Goal: Information Seeking & Learning: Learn about a topic

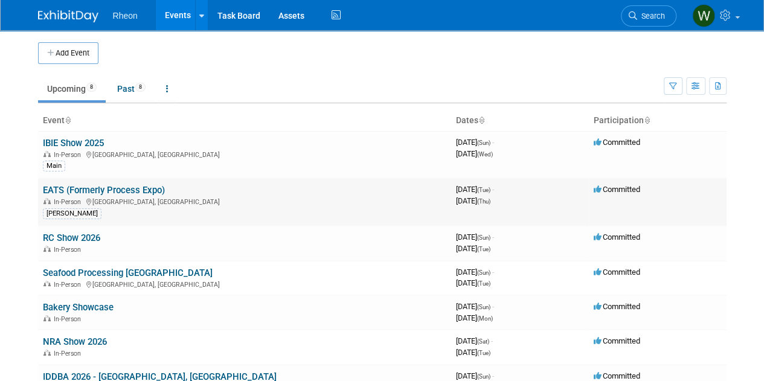
click at [213, 196] on div "In-Person [GEOGRAPHIC_DATA], [GEOGRAPHIC_DATA]" at bounding box center [245, 201] width 404 height 10
click at [122, 187] on link "EATS (Formerly Process Expo)" at bounding box center [104, 190] width 122 height 11
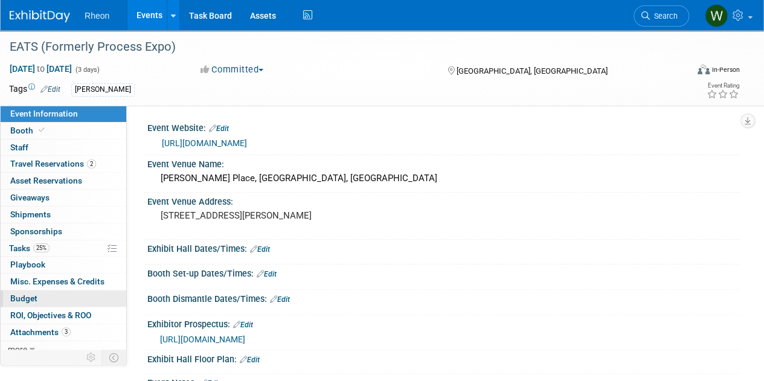
click at [23, 295] on span "Budget" at bounding box center [23, 299] width 27 height 10
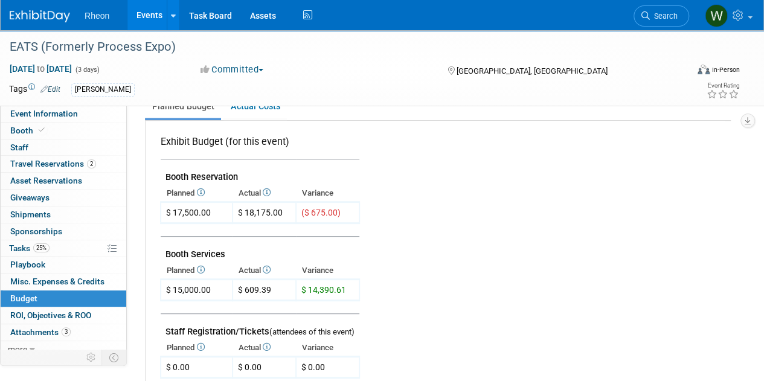
scroll to position [242, 0]
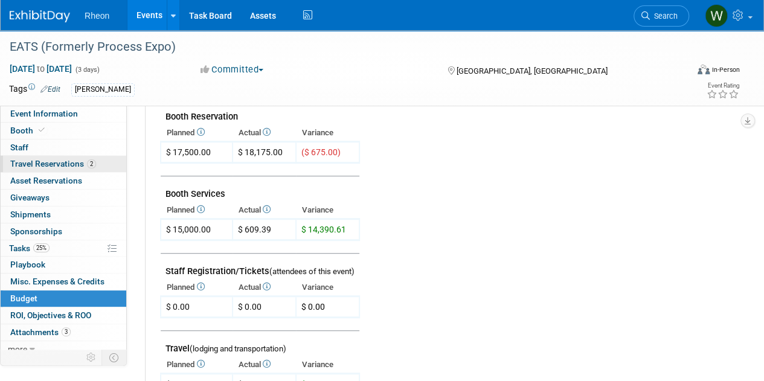
click at [46, 166] on span "Travel Reservations 2" at bounding box center [53, 164] width 86 height 10
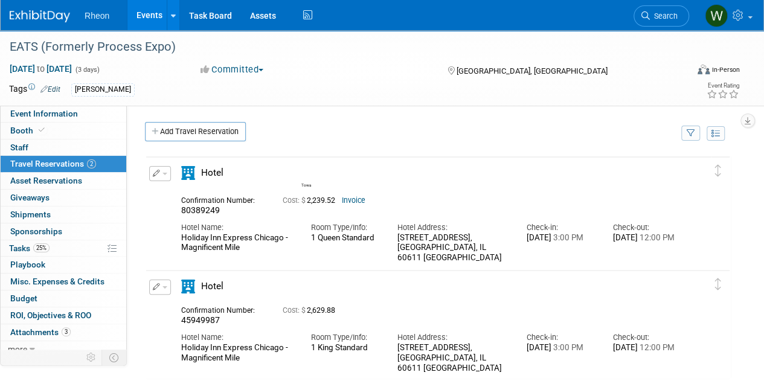
scroll to position [60, 0]
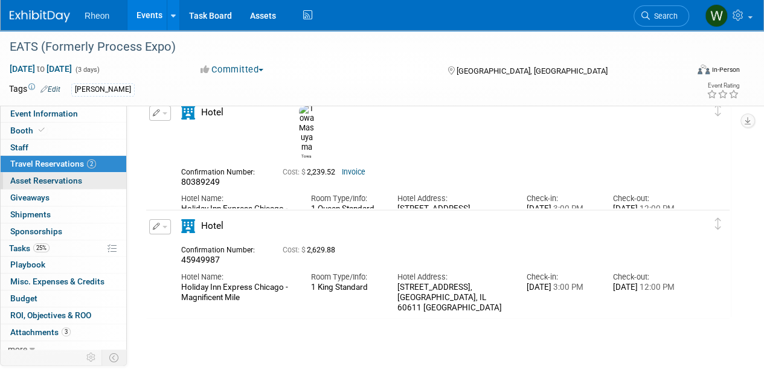
click at [35, 179] on span "Asset Reservations 0" at bounding box center [46, 181] width 72 height 10
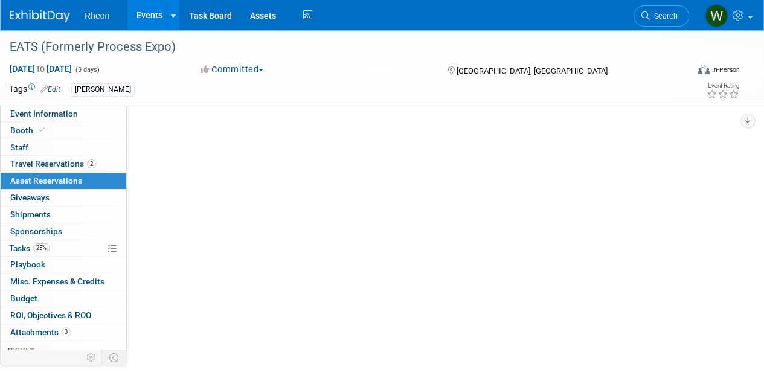
scroll to position [0, 0]
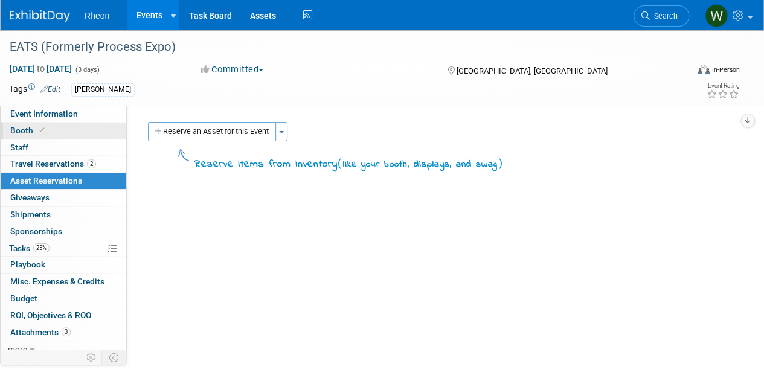
click at [26, 128] on span "Booth" at bounding box center [28, 131] width 37 height 10
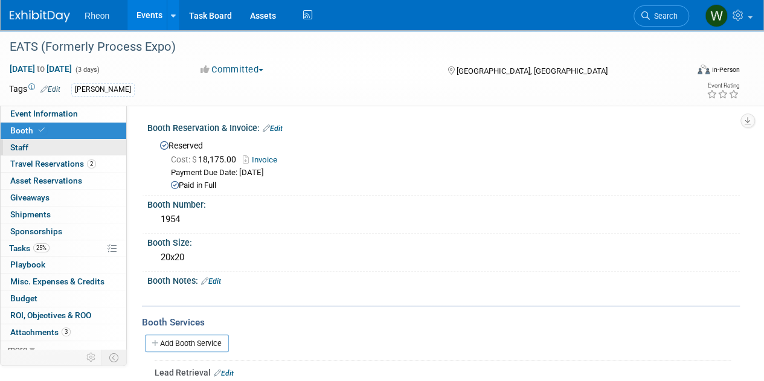
click at [28, 144] on span "Staff 0" at bounding box center [19, 148] width 18 height 10
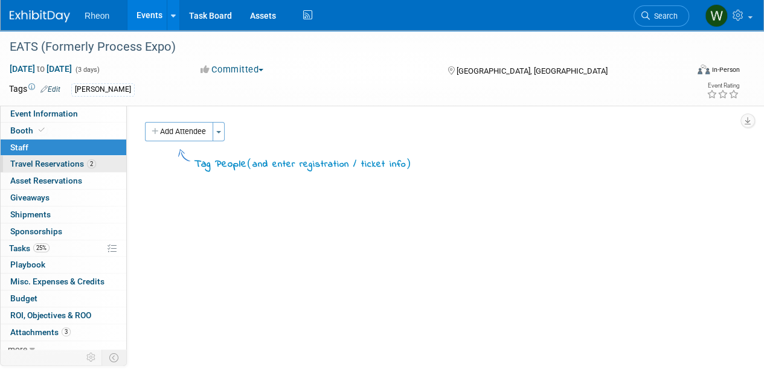
click at [22, 164] on span "Travel Reservations 2" at bounding box center [53, 164] width 86 height 10
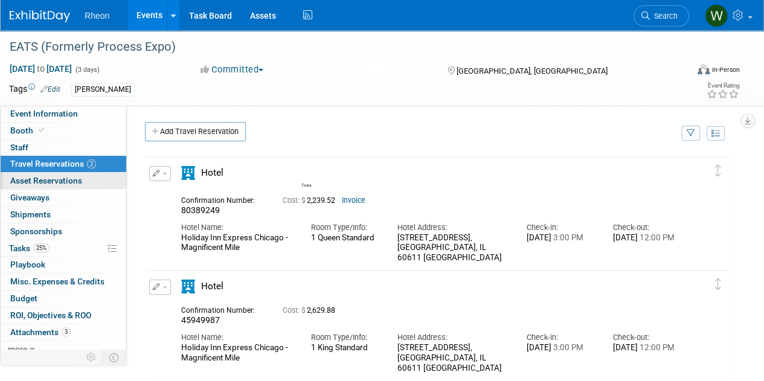
click at [22, 178] on span "Asset Reservations 0" at bounding box center [46, 181] width 72 height 10
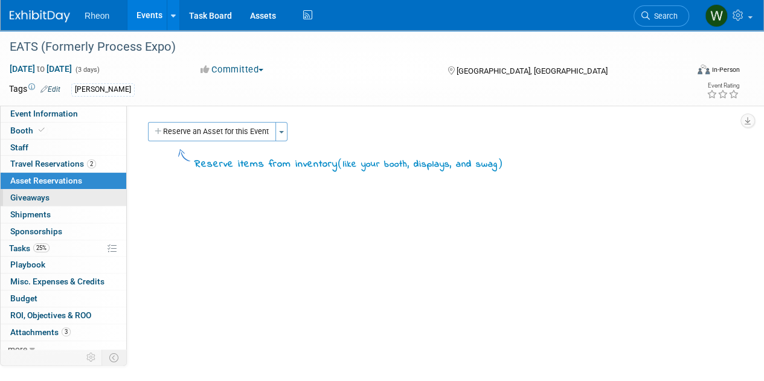
click at [30, 200] on span "Giveaways 0" at bounding box center [29, 198] width 39 height 10
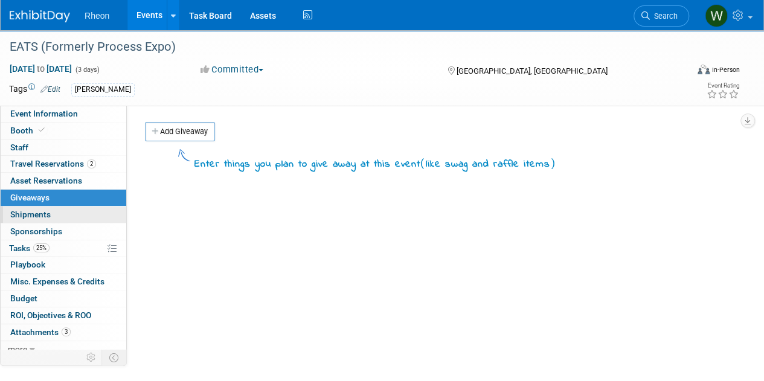
click at [31, 217] on span "Shipments 0" at bounding box center [30, 215] width 40 height 10
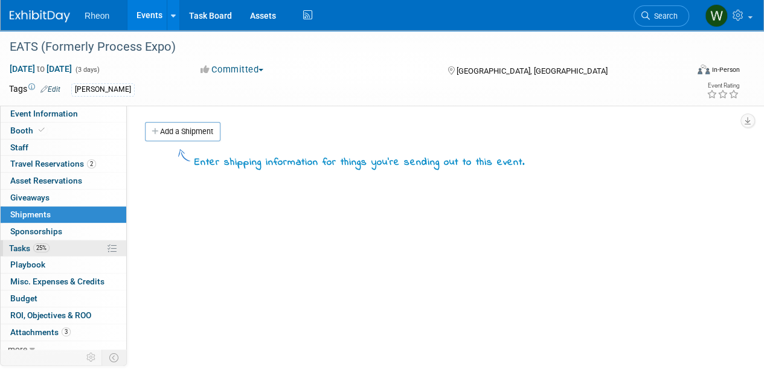
click at [12, 243] on span "Tasks 25%" at bounding box center [29, 248] width 40 height 10
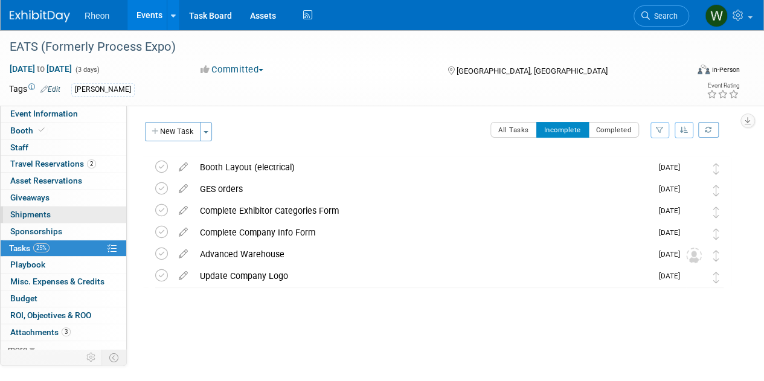
scroll to position [5, 0]
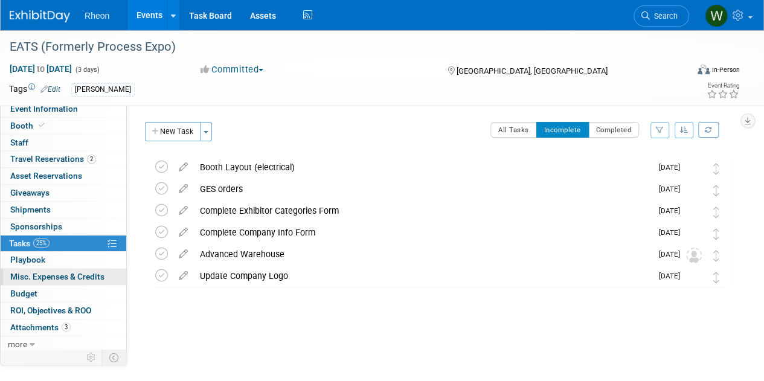
click at [31, 273] on span "Misc. Expenses & Credits 0" at bounding box center [57, 277] width 94 height 10
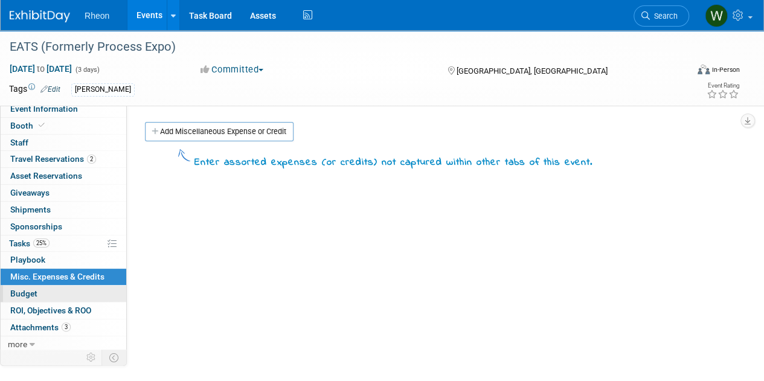
click at [24, 294] on span "Budget" at bounding box center [23, 294] width 27 height 10
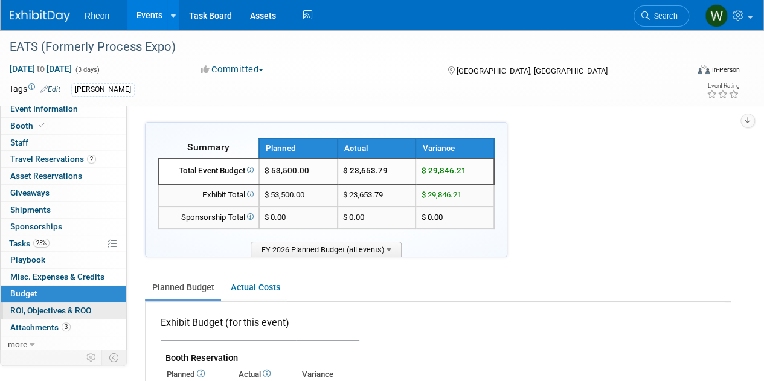
click at [25, 306] on span "ROI, Objectives & ROO 0" at bounding box center [50, 311] width 81 height 10
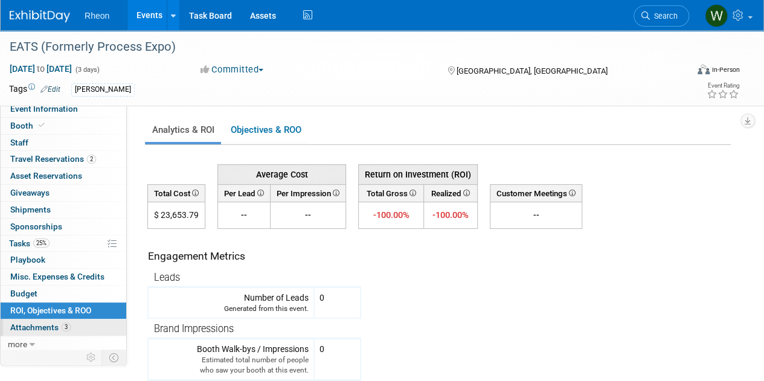
click at [18, 323] on span "Attachments 3" at bounding box center [40, 328] width 60 height 10
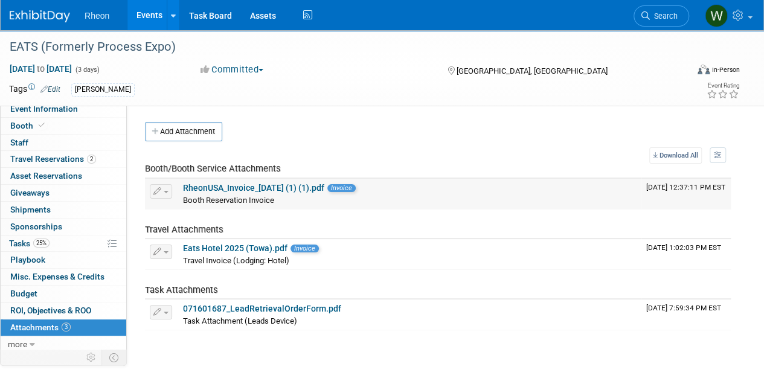
click at [207, 186] on link "RheonUSA_Invoice_2025-03-28 (1) (1).pdf" at bounding box center [253, 188] width 141 height 10
click at [252, 310] on link "071601687_LeadRetrievalOrderForm.pdf" at bounding box center [262, 309] width 158 height 10
click at [210, 247] on link "Eats Hotel 2025 (Towa).pdf" at bounding box center [235, 248] width 105 height 10
click at [223, 308] on link "071601687_LeadRetrievalOrderForm.pdf" at bounding box center [262, 309] width 158 height 10
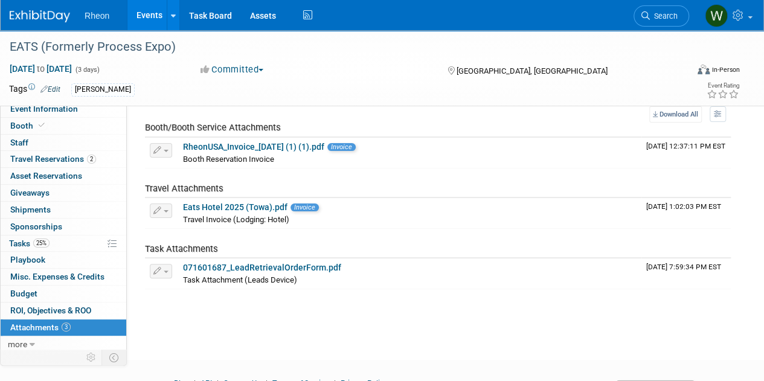
scroll to position [60, 0]
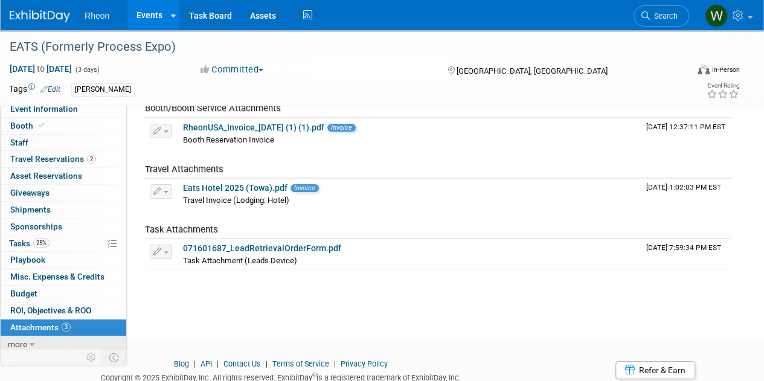
click at [33, 341] on icon at bounding box center [32, 345] width 5 height 8
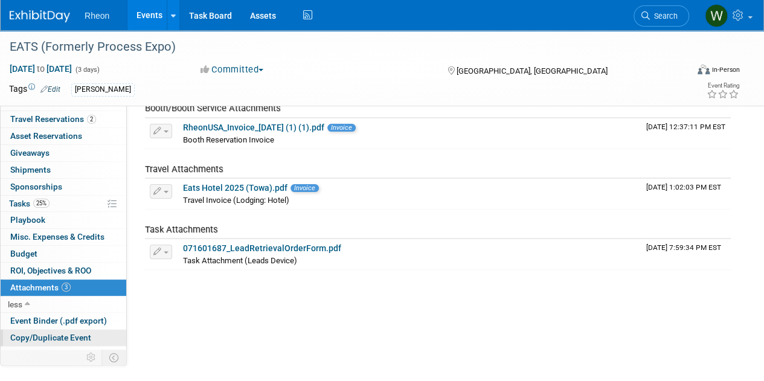
scroll to position [88, 0]
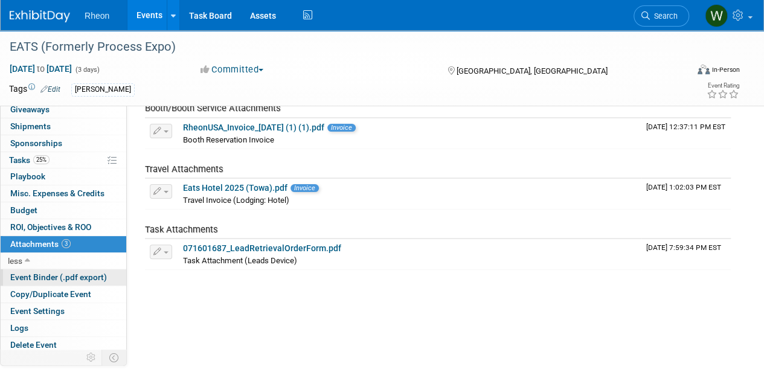
click at [24, 274] on span "Event Binder (.pdf export)" at bounding box center [58, 277] width 97 height 10
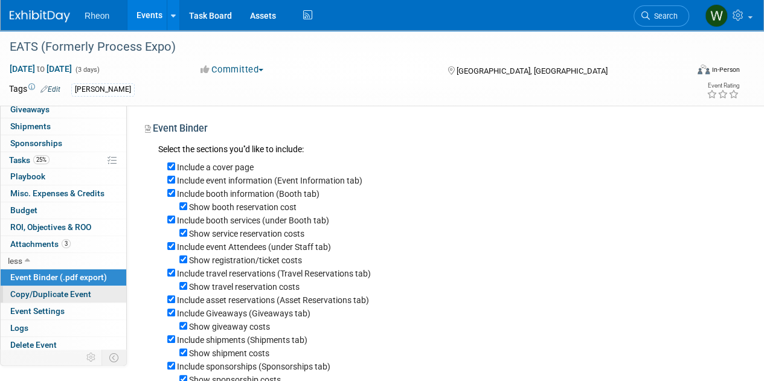
click at [21, 292] on span "Copy/Duplicate Event" at bounding box center [50, 294] width 81 height 10
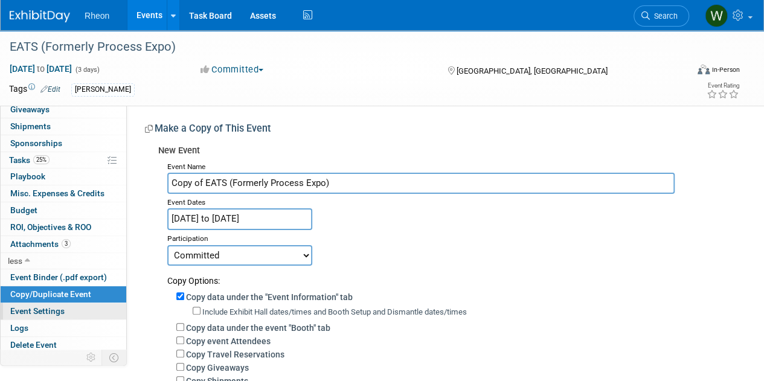
click at [30, 310] on span "Event Settings" at bounding box center [37, 311] width 54 height 10
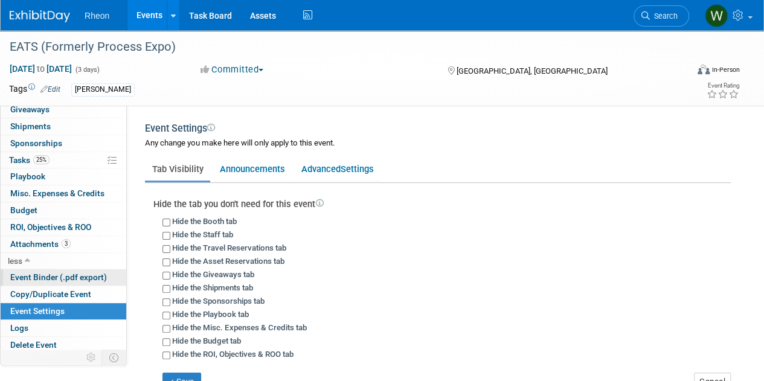
scroll to position [28, 0]
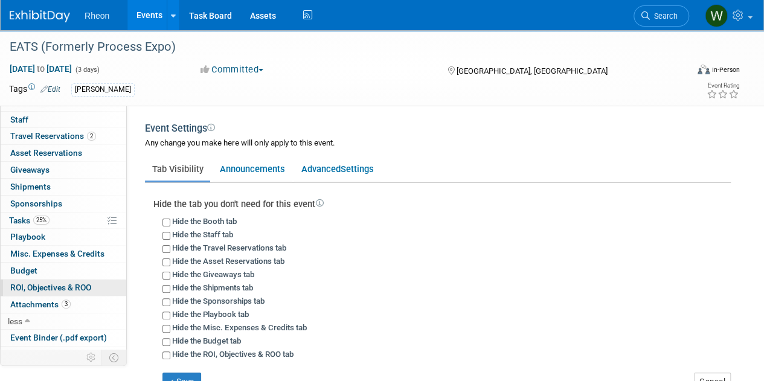
click at [35, 287] on span "ROI, Objectives & ROO 0" at bounding box center [50, 288] width 81 height 10
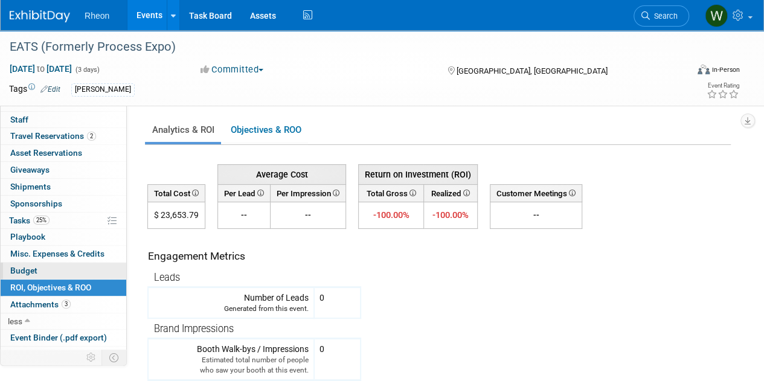
click at [23, 263] on link "Budget" at bounding box center [64, 271] width 126 height 16
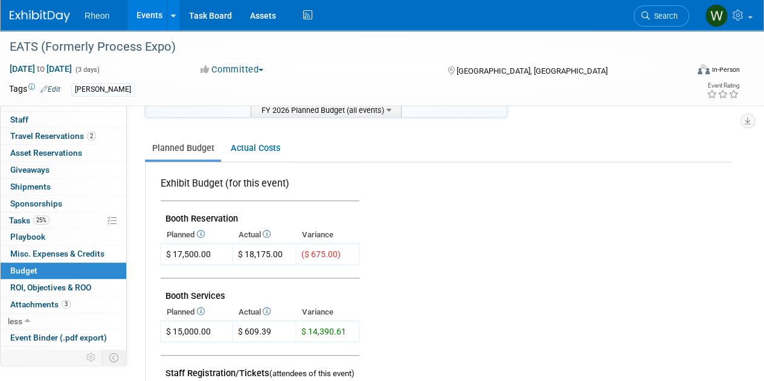
scroll to position [60, 0]
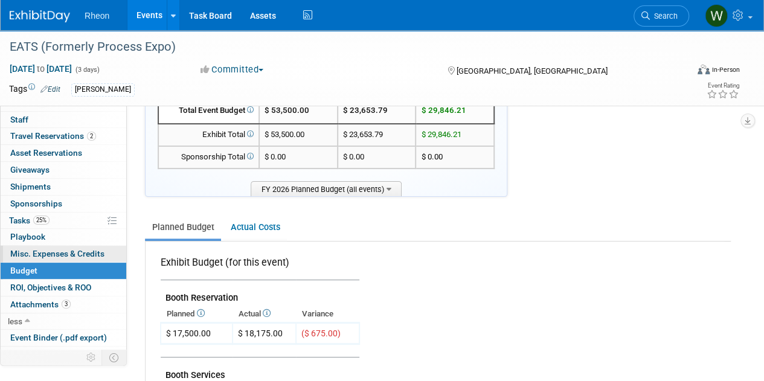
click at [31, 250] on span "Misc. Expenses & Credits 0" at bounding box center [57, 254] width 94 height 10
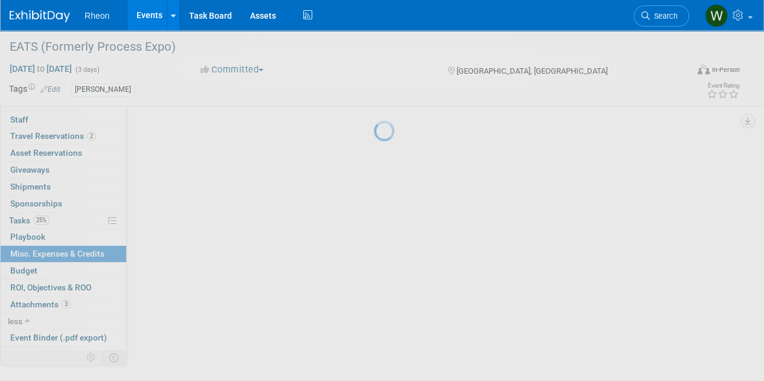
scroll to position [0, 0]
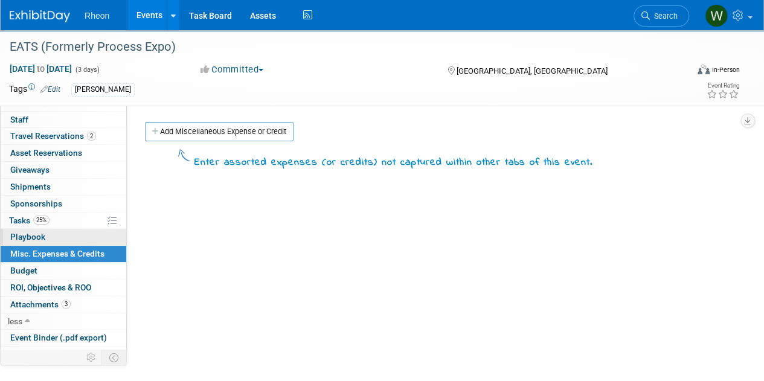
click at [21, 235] on span "Playbook 0" at bounding box center [27, 237] width 35 height 10
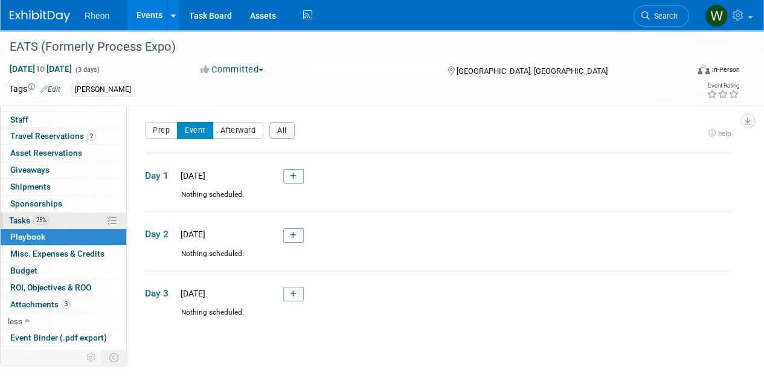
click at [12, 216] on span "Tasks 25%" at bounding box center [29, 221] width 40 height 10
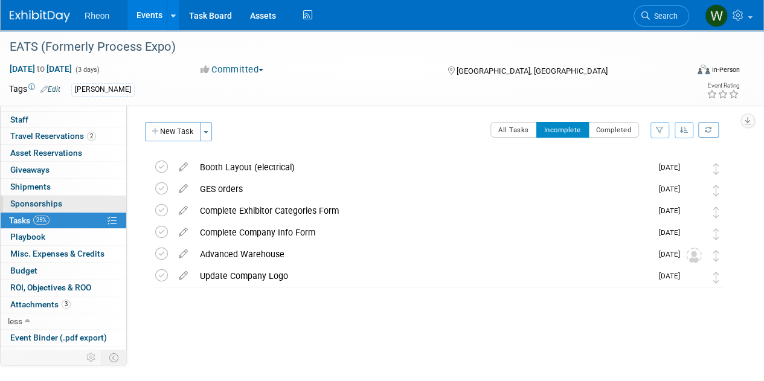
click at [23, 199] on span "Sponsorships 0" at bounding box center [36, 204] width 52 height 10
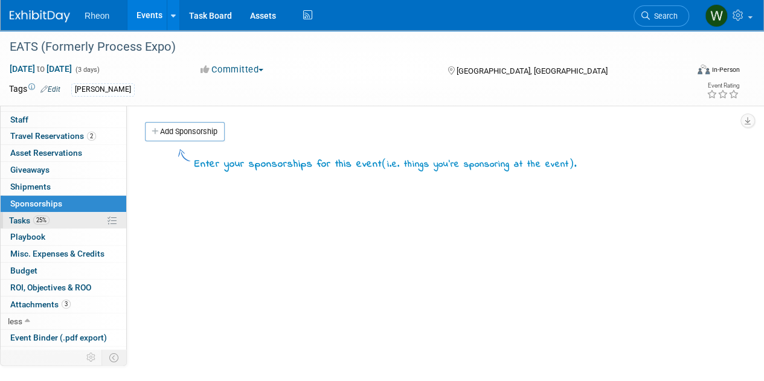
click at [22, 220] on span "Tasks 25%" at bounding box center [29, 221] width 40 height 10
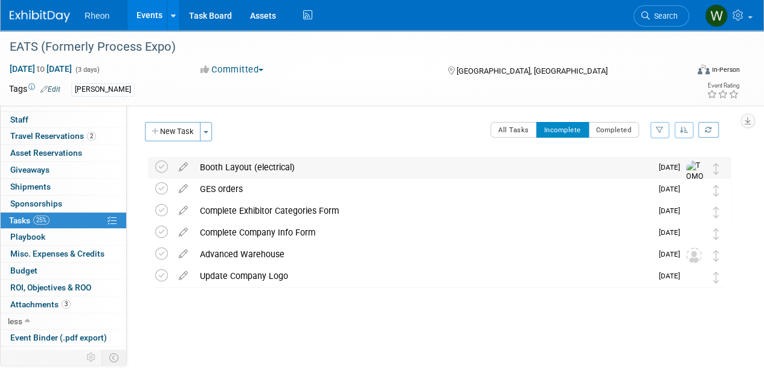
click at [327, 164] on div "Booth Layout (electrical)" at bounding box center [423, 167] width 458 height 21
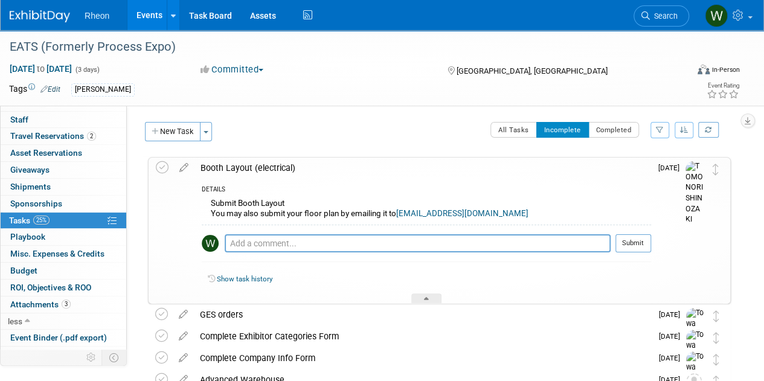
click at [247, 162] on div "Booth Layout (electrical)" at bounding box center [423, 168] width 457 height 21
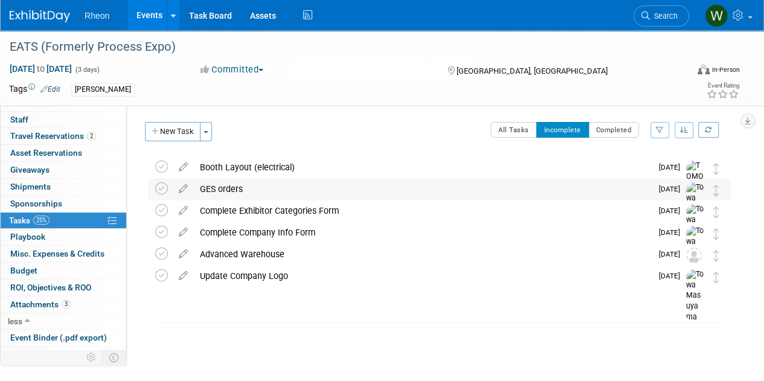
click at [238, 190] on div "GES orders" at bounding box center [423, 189] width 458 height 21
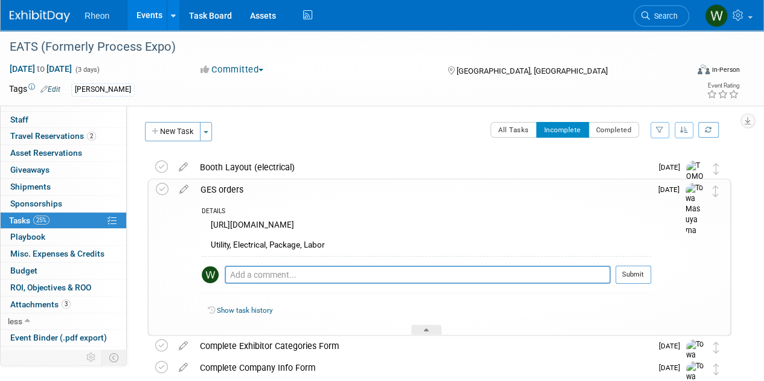
click at [238, 190] on div "GES orders" at bounding box center [423, 189] width 457 height 21
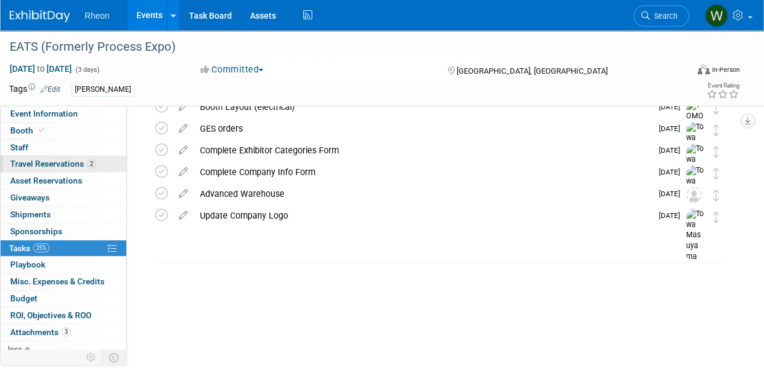
click at [40, 162] on span "Travel Reservations 2" at bounding box center [53, 164] width 86 height 10
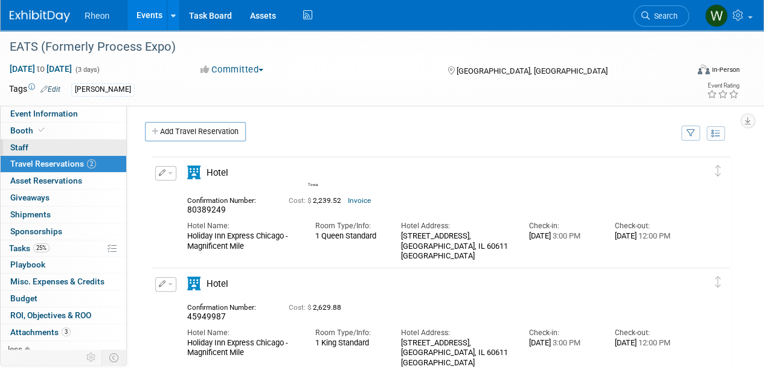
click at [36, 142] on link "0 Staff 0" at bounding box center [64, 148] width 126 height 16
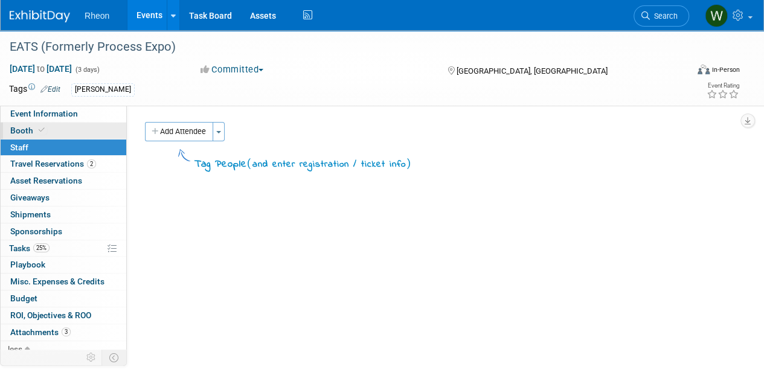
click at [14, 128] on span "Booth" at bounding box center [28, 131] width 37 height 10
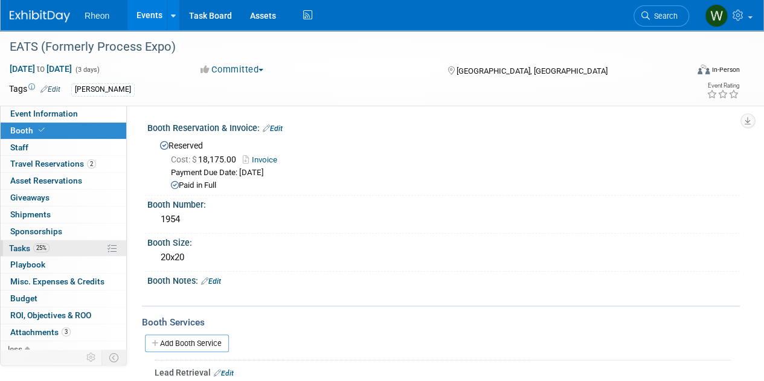
click at [22, 247] on span "Tasks 25%" at bounding box center [29, 248] width 40 height 10
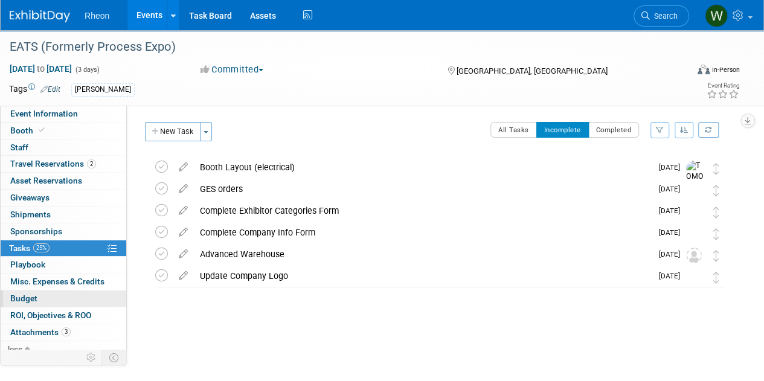
click at [22, 296] on span "Budget" at bounding box center [23, 299] width 27 height 10
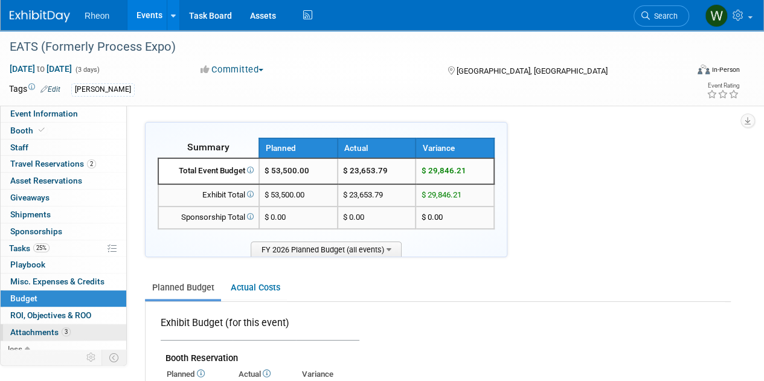
click at [28, 330] on span "Attachments 3" at bounding box center [40, 332] width 60 height 10
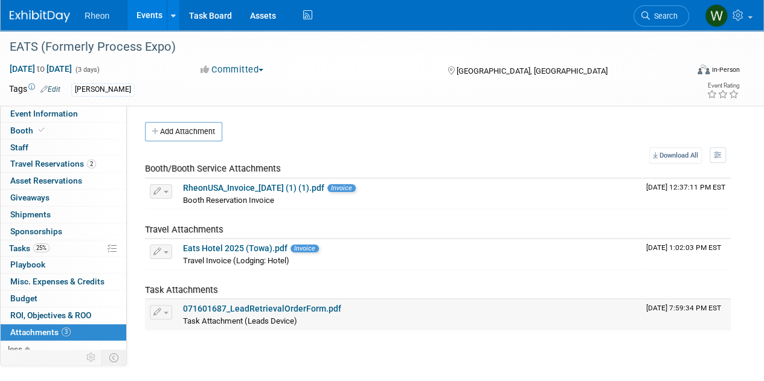
click at [246, 309] on link "071601687_LeadRetrievalOrderForm.pdf" at bounding box center [262, 309] width 158 height 10
click at [31, 178] on span "Asset Reservations 0" at bounding box center [46, 181] width 72 height 10
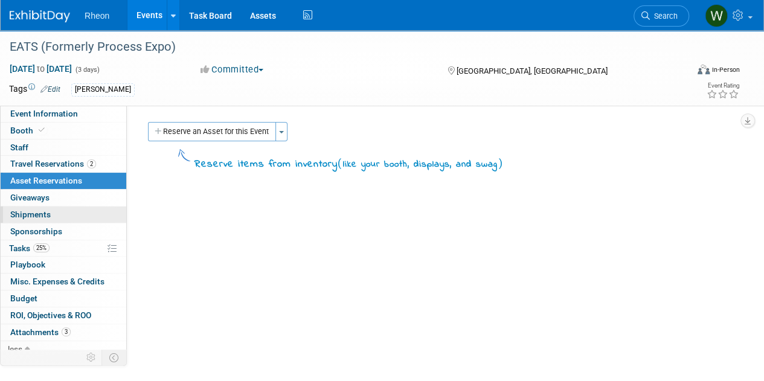
click at [33, 211] on span "Shipments 0" at bounding box center [30, 215] width 40 height 10
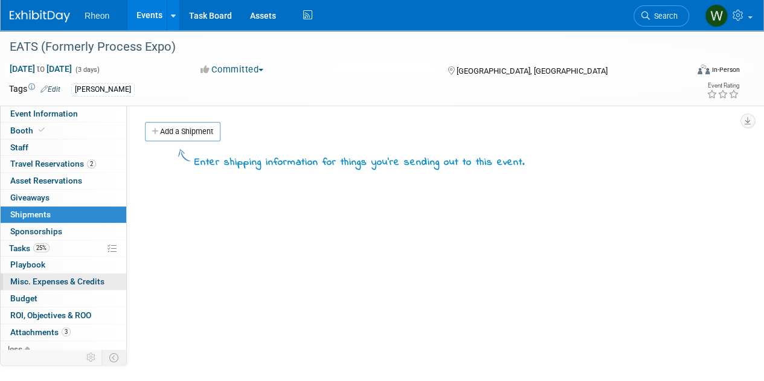
click at [37, 277] on span "Misc. Expenses & Credits 0" at bounding box center [57, 282] width 94 height 10
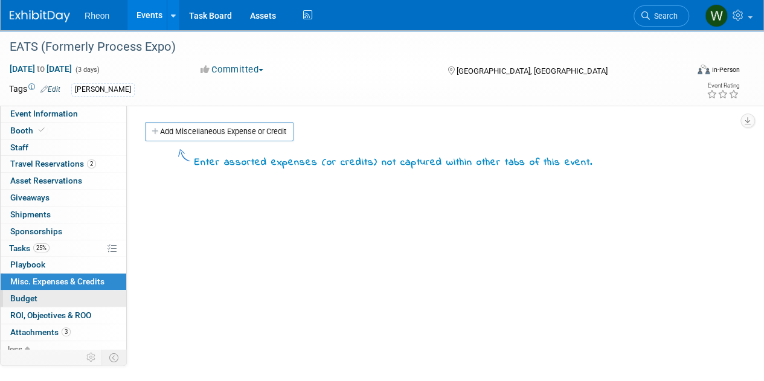
click at [27, 295] on span "Budget" at bounding box center [23, 299] width 27 height 10
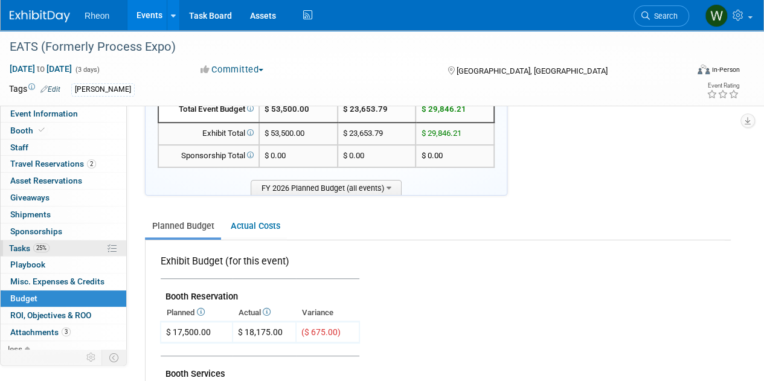
scroll to position [60, 0]
click at [59, 243] on link "25% Tasks 25%" at bounding box center [64, 248] width 126 height 16
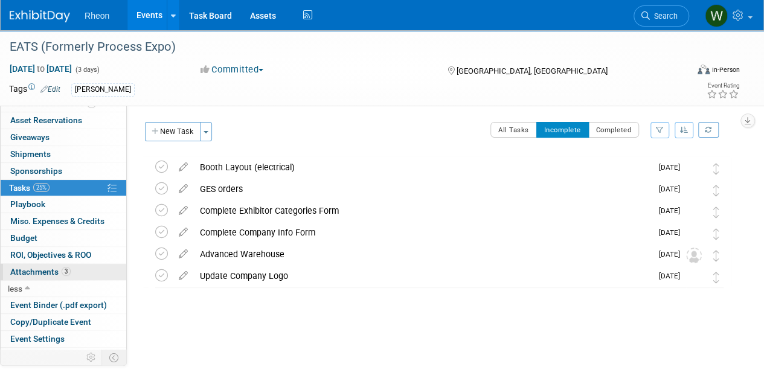
click at [34, 267] on span "Attachments 3" at bounding box center [40, 272] width 60 height 10
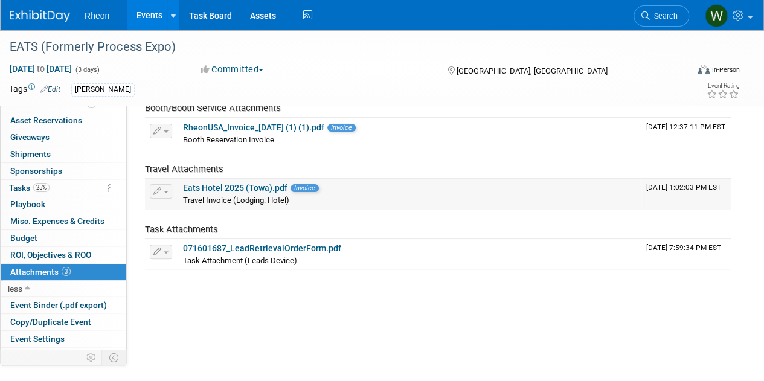
click at [218, 185] on link "Eats Hotel 2025 (Towa).pdf" at bounding box center [235, 188] width 105 height 10
click at [234, 251] on link "071601687_LeadRetrievalOrderForm.pdf" at bounding box center [262, 248] width 158 height 10
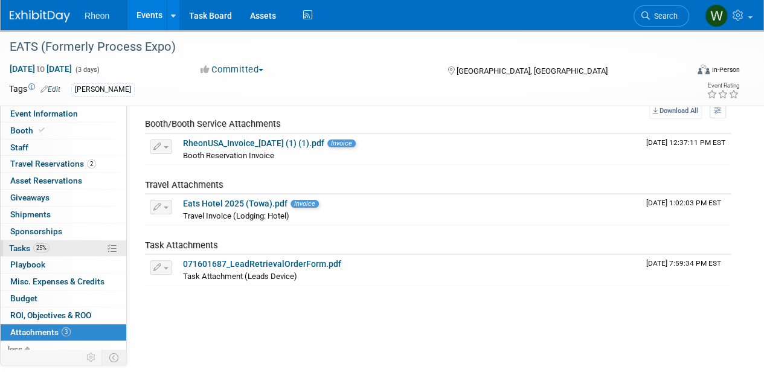
scroll to position [0, 0]
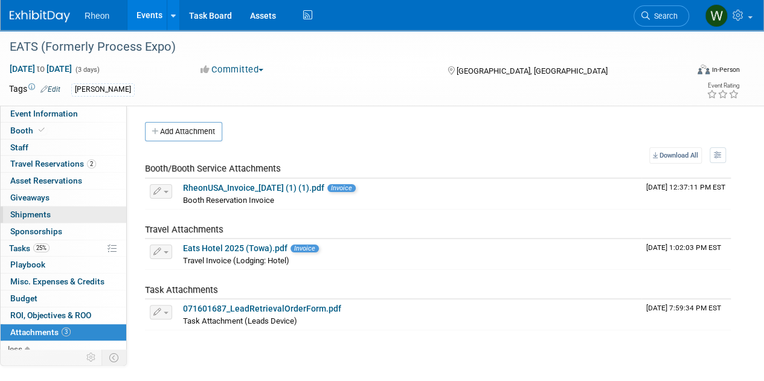
click at [28, 210] on span "Shipments 0" at bounding box center [30, 215] width 40 height 10
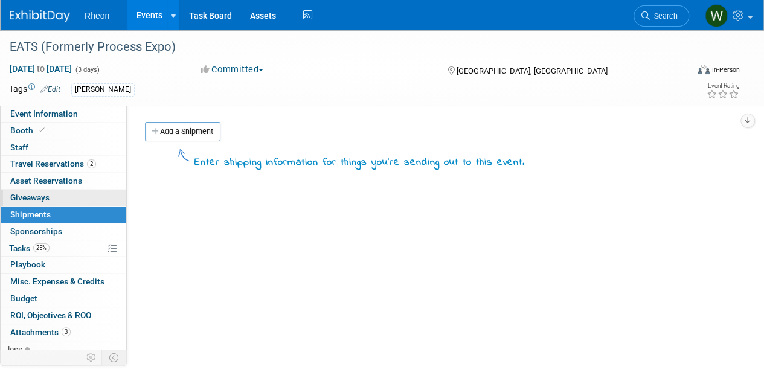
click at [38, 196] on span "Giveaways 0" at bounding box center [29, 198] width 39 height 10
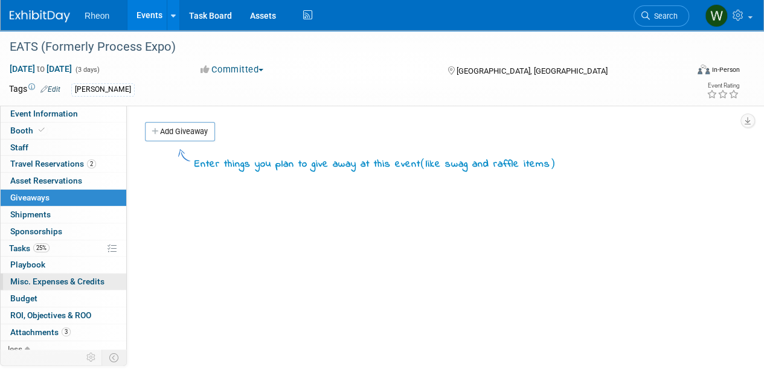
click at [33, 282] on span "Misc. Expenses & Credits 0" at bounding box center [57, 282] width 94 height 10
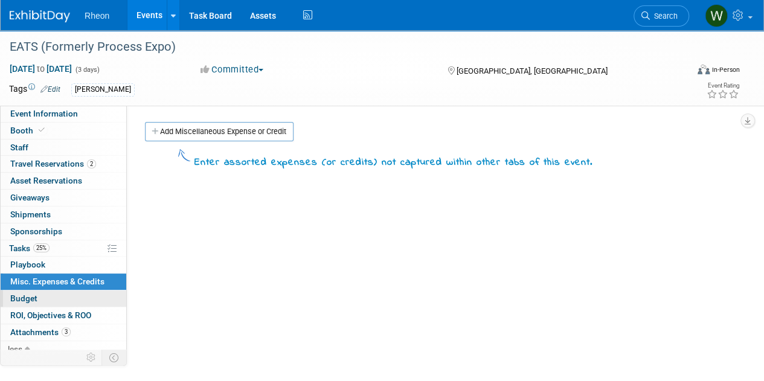
click at [28, 298] on span "Budget" at bounding box center [23, 299] width 27 height 10
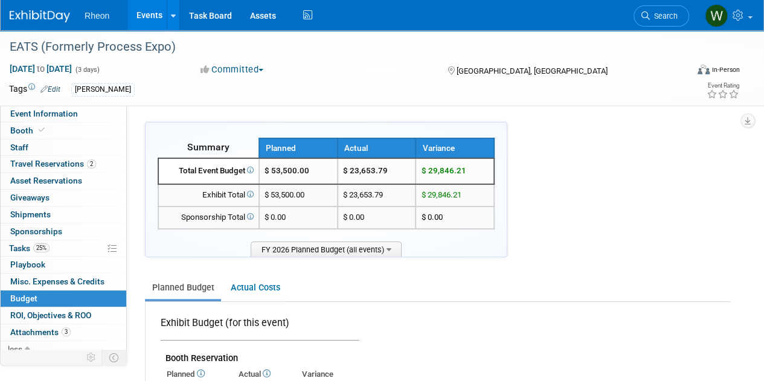
click at [147, 11] on link "Events" at bounding box center [149, 15] width 44 height 30
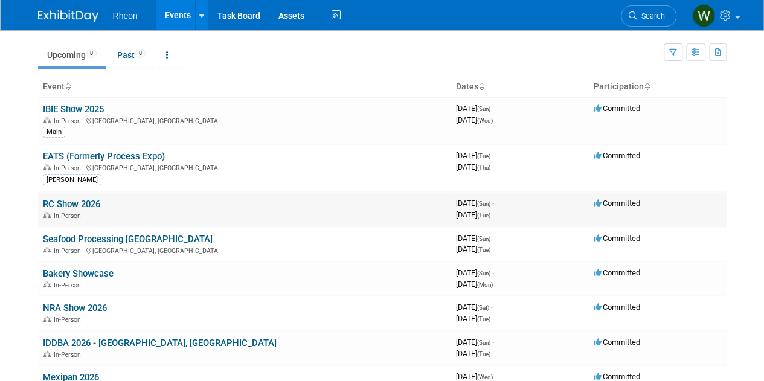
scroll to position [60, 0]
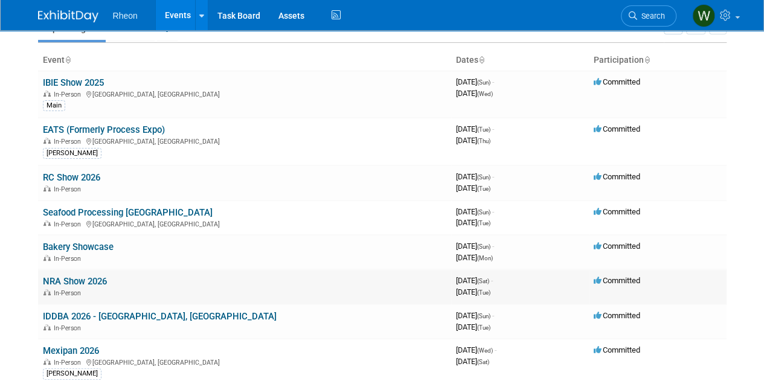
click at [137, 288] on div "In-Person" at bounding box center [245, 293] width 404 height 10
click at [53, 281] on link "NRA Show 2026" at bounding box center [75, 281] width 64 height 11
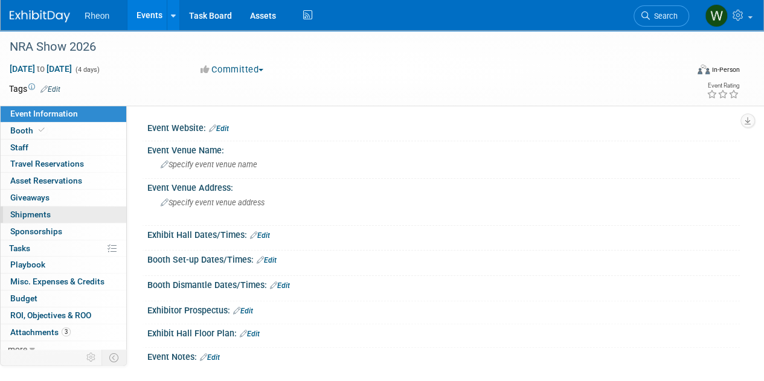
click at [34, 214] on span "Shipments 0" at bounding box center [30, 215] width 40 height 10
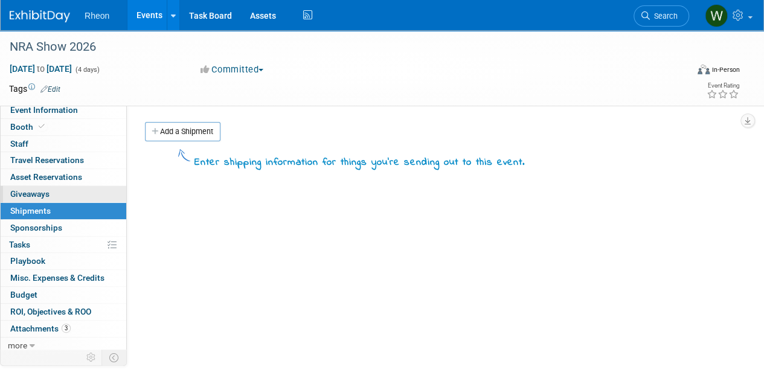
scroll to position [5, 0]
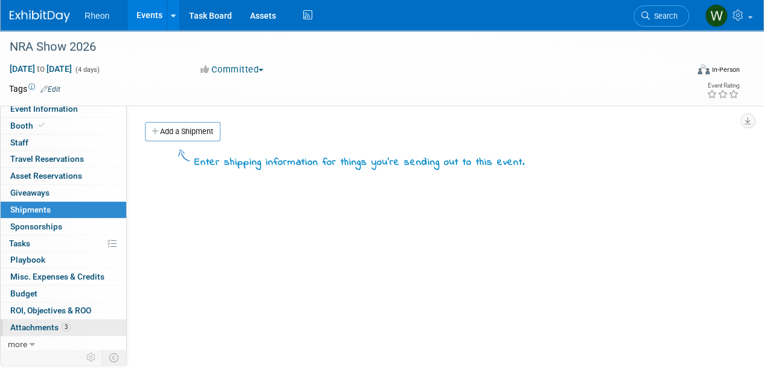
click at [39, 326] on span "Attachments 3" at bounding box center [40, 328] width 60 height 10
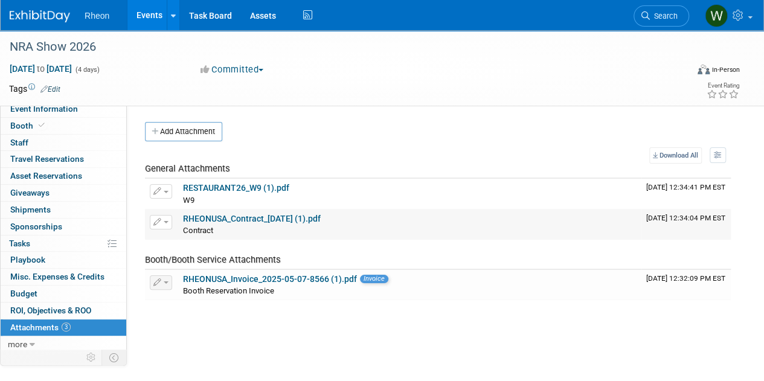
click at [205, 221] on link "RHEONUSA_Contract_2025-05-07 (1).pdf" at bounding box center [252, 219] width 138 height 10
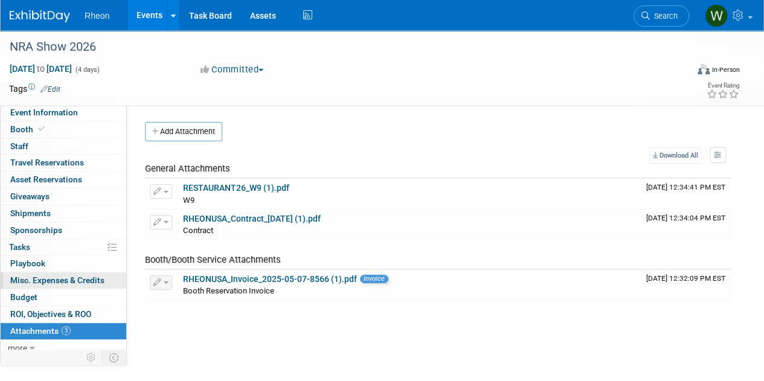
scroll to position [0, 0]
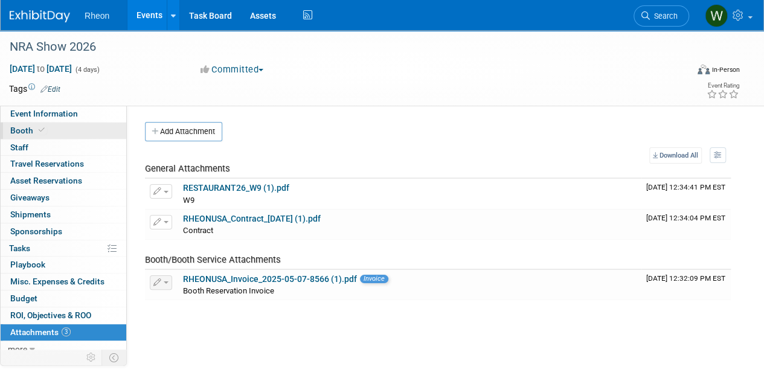
click at [24, 127] on span "Booth" at bounding box center [28, 131] width 37 height 10
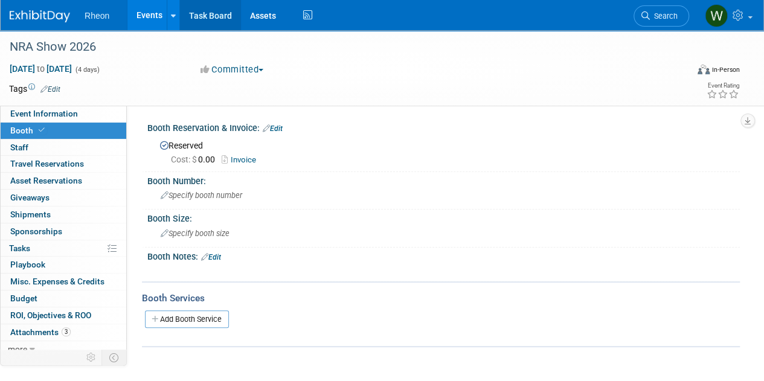
click at [213, 14] on link "Task Board" at bounding box center [210, 15] width 61 height 30
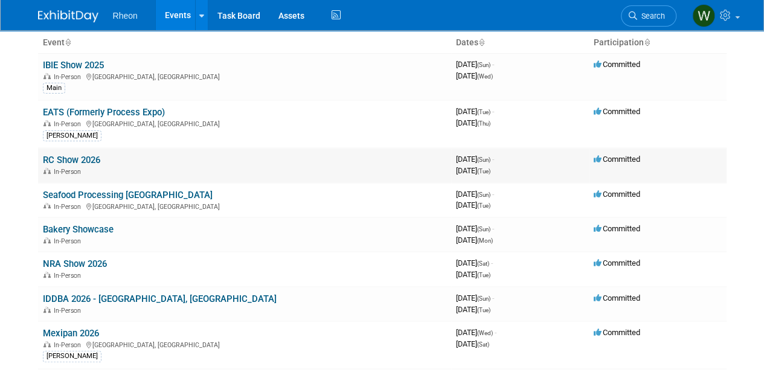
scroll to position [60, 0]
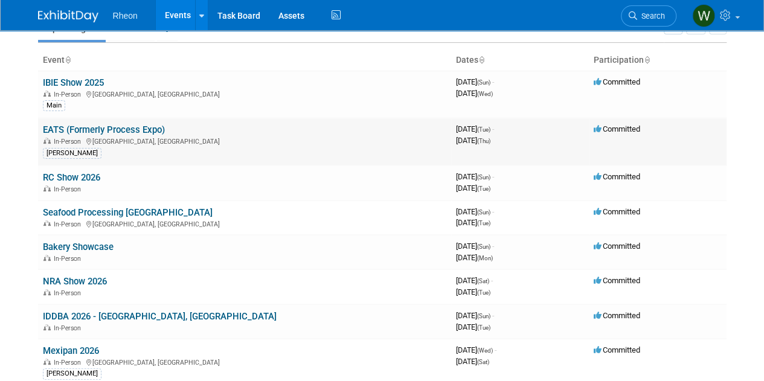
click at [82, 131] on link "EATS (Formerly Process Expo)" at bounding box center [104, 129] width 122 height 11
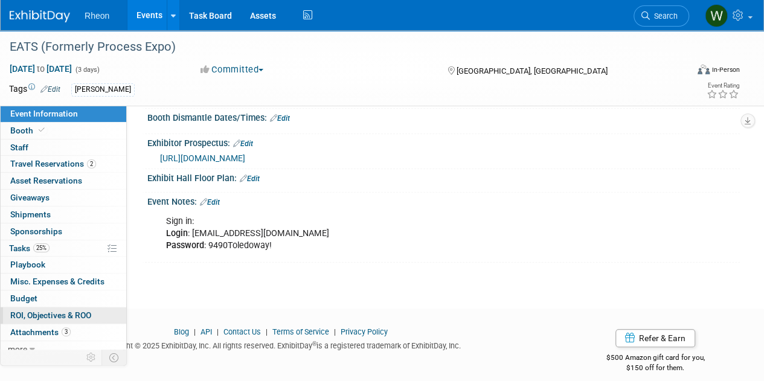
scroll to position [5, 0]
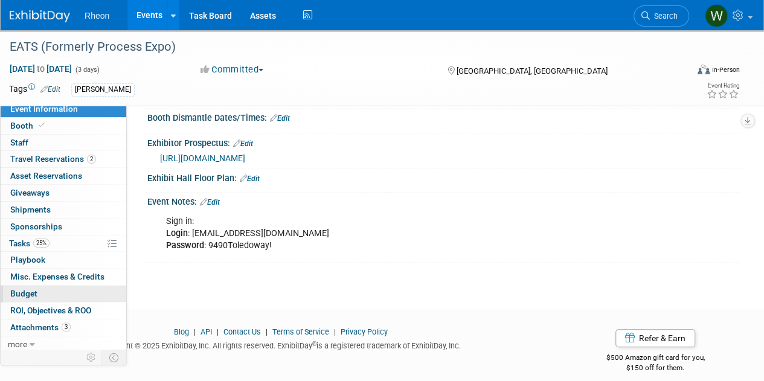
click at [26, 293] on span "Budget" at bounding box center [23, 294] width 27 height 10
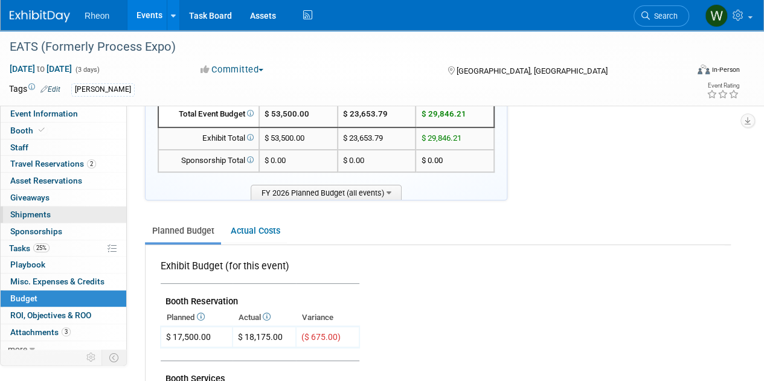
scroll to position [0, 0]
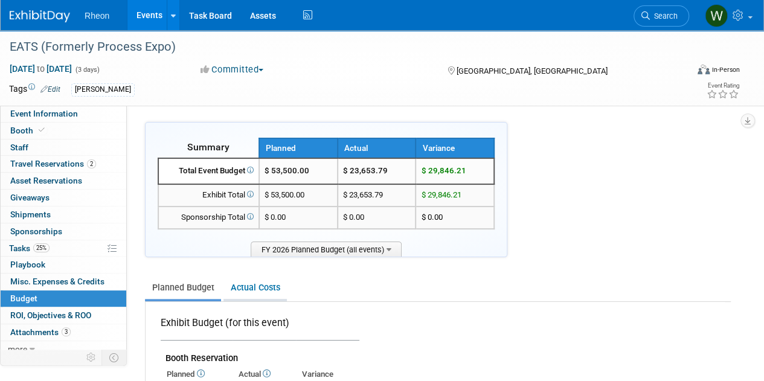
click at [259, 287] on link "Actual Costs" at bounding box center [255, 288] width 63 height 22
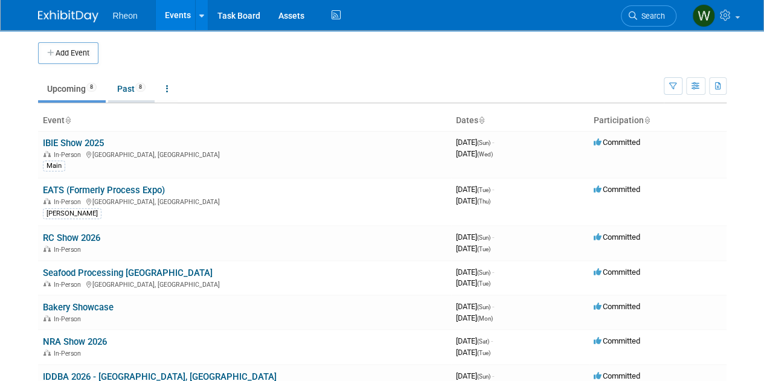
click at [131, 86] on link "Past 8" at bounding box center [131, 88] width 47 height 23
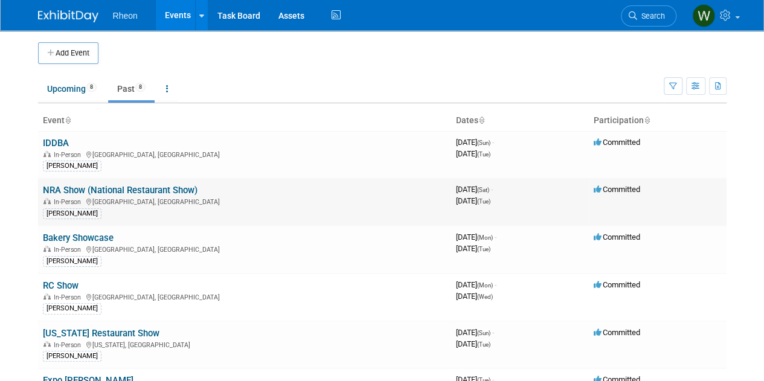
click at [105, 189] on link "NRA Show (National Restaurant Show)" at bounding box center [120, 190] width 155 height 11
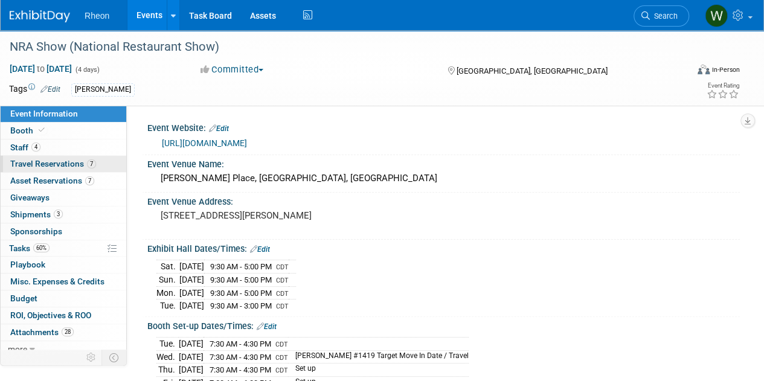
click at [39, 161] on span "Travel Reservations 7" at bounding box center [53, 164] width 86 height 10
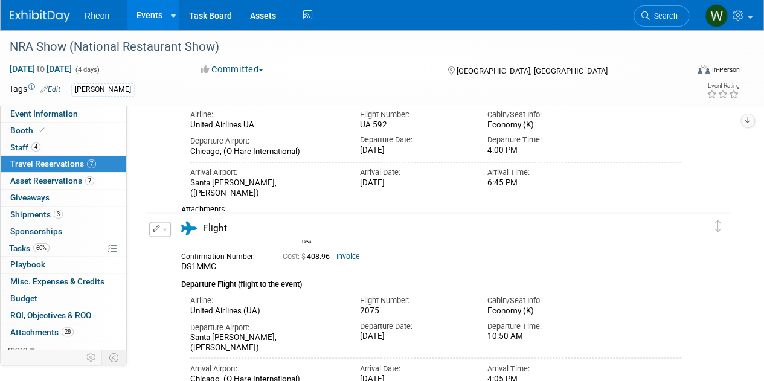
scroll to position [967, 0]
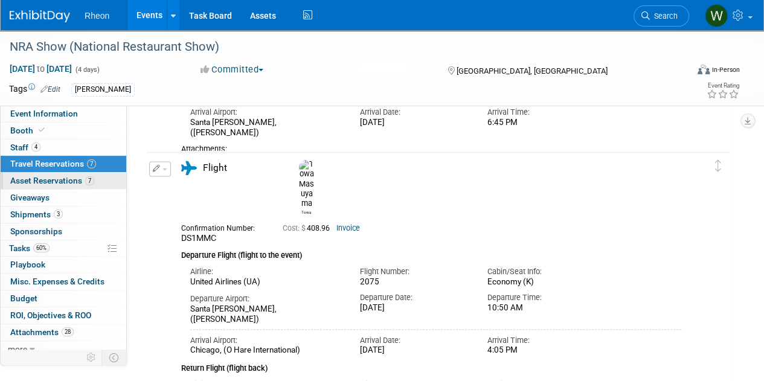
click at [38, 181] on span "Asset Reservations 7" at bounding box center [52, 181] width 84 height 10
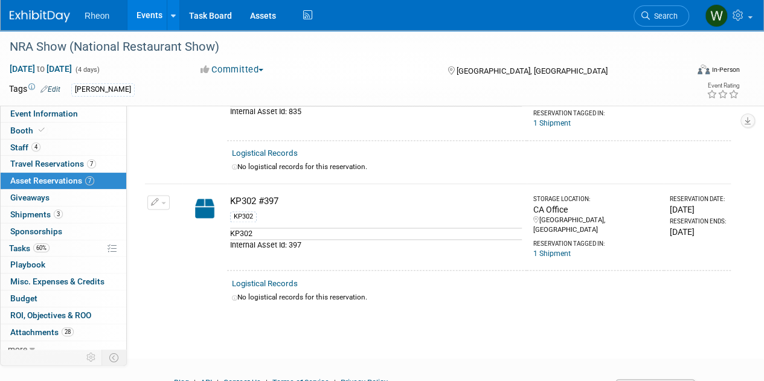
scroll to position [873, 0]
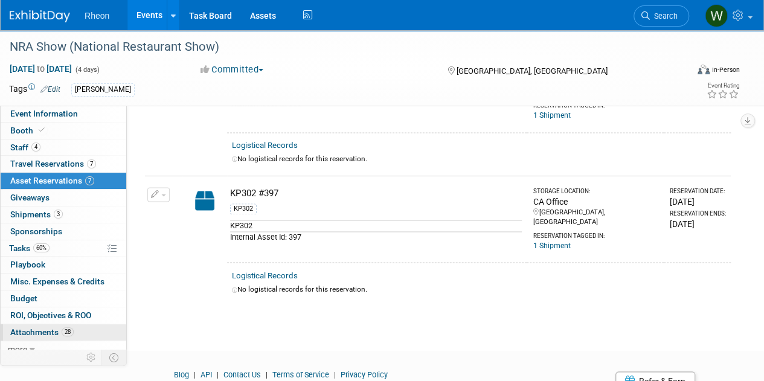
click at [19, 327] on span "Attachments 28" at bounding box center [41, 332] width 63 height 10
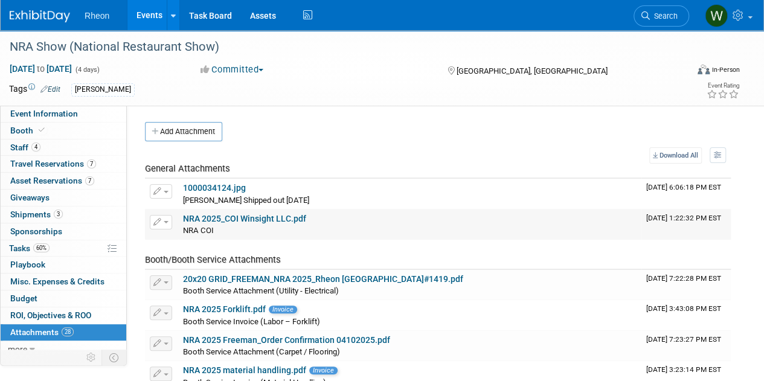
scroll to position [60, 0]
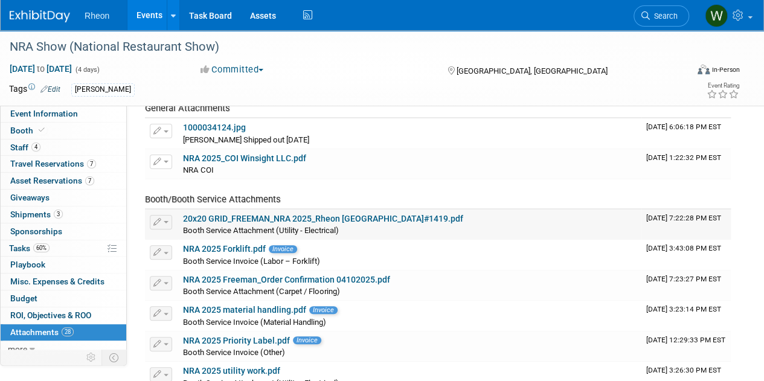
click at [237, 217] on link "20x20 GRID_FREEMAN_NRA 2025_Rheon [GEOGRAPHIC_DATA]#1419.pdf" at bounding box center [323, 219] width 280 height 10
click at [228, 255] on div "Booth Service Invoice (Labor – Forklift)" at bounding box center [410, 261] width 454 height 12
click at [217, 246] on link "NRA 2025 Forklift.pdf" at bounding box center [224, 249] width 83 height 10
click at [274, 281] on link "NRA 2025 Freeman_Order Confirmation 04102025.pdf" at bounding box center [286, 280] width 207 height 10
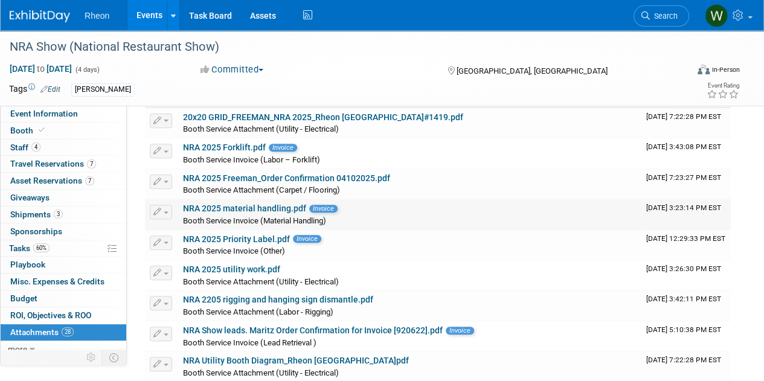
scroll to position [181, 0]
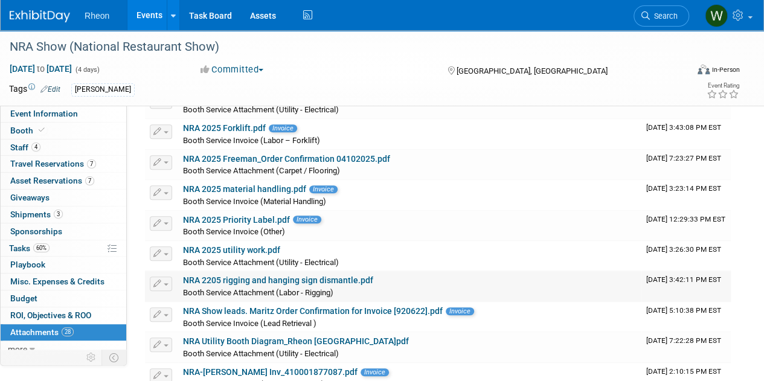
click at [348, 289] on div "Booth Service Attachment (Labor - Rigging)" at bounding box center [410, 292] width 454 height 12
click at [348, 282] on link "NRA 2205 rigging and hanging sign dismantle.pdf" at bounding box center [278, 280] width 190 height 10
click at [284, 363] on td "NRA-[PERSON_NAME] Inv_410001877087.pdf Invoice Booth Service Invoice (Carpet / …" at bounding box center [409, 378] width 463 height 30
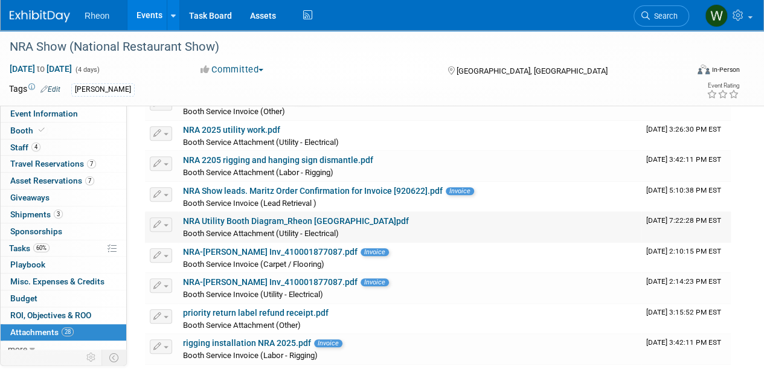
scroll to position [302, 0]
click at [221, 257] on div "Booth Service Invoice (Carpet / Flooring)" at bounding box center [410, 263] width 454 height 12
click at [249, 248] on link "NRA-[PERSON_NAME] Inv_410001877087.pdf" at bounding box center [270, 251] width 175 height 10
click at [230, 280] on link "NRA-[PERSON_NAME] Inv_410001877087.pdf" at bounding box center [270, 282] width 175 height 10
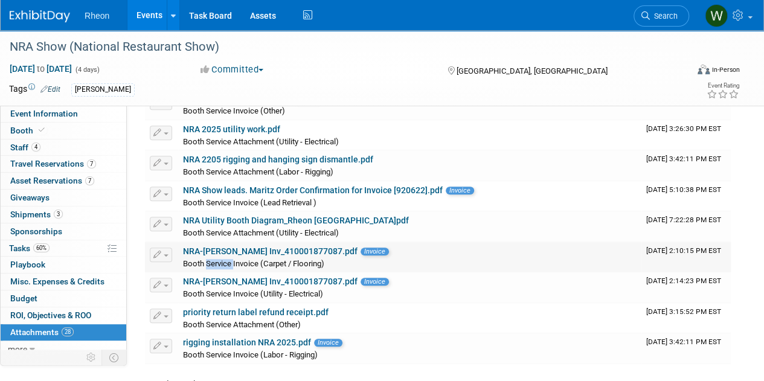
click at [269, 248] on link "NRA-[PERSON_NAME] Inv_410001877087.pdf" at bounding box center [270, 251] width 175 height 10
click at [251, 283] on link "NRA-[PERSON_NAME] Inv_410001877087.pdf" at bounding box center [270, 282] width 175 height 10
click at [220, 338] on link "rigging installation NRA 2025.pdf" at bounding box center [247, 343] width 128 height 10
click at [234, 307] on link "priority return label refund receipt.pdf" at bounding box center [256, 312] width 146 height 10
click at [224, 224] on div "NRA Utility Booth Diagram_Rheon [GEOGRAPHIC_DATA]pdf" at bounding box center [410, 221] width 454 height 11
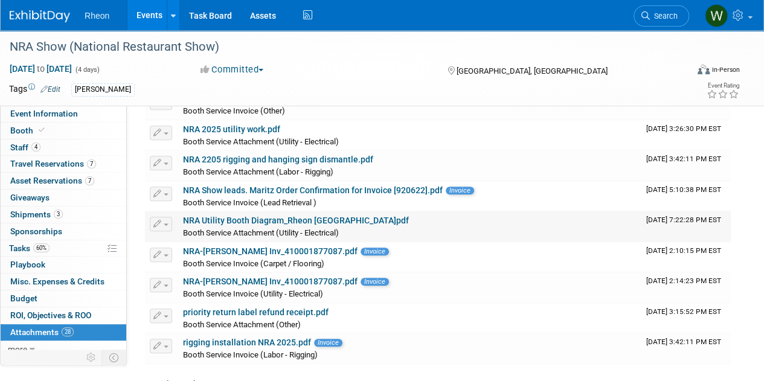
click at [220, 216] on link "NRA Utility Booth Diagram_Rheon [GEOGRAPHIC_DATA]pdf" at bounding box center [296, 221] width 226 height 10
click at [227, 185] on link "NRA Show leads. Maritz Order Confirmation for Invoice [920622].pdf" at bounding box center [313, 190] width 260 height 10
click at [217, 185] on link "NRA Show leads. Maritz Order Confirmation for Invoice [920622].pdf" at bounding box center [313, 190] width 260 height 10
click at [251, 155] on link "NRA 2205 rigging and hanging sign dismantle.pdf" at bounding box center [278, 160] width 190 height 10
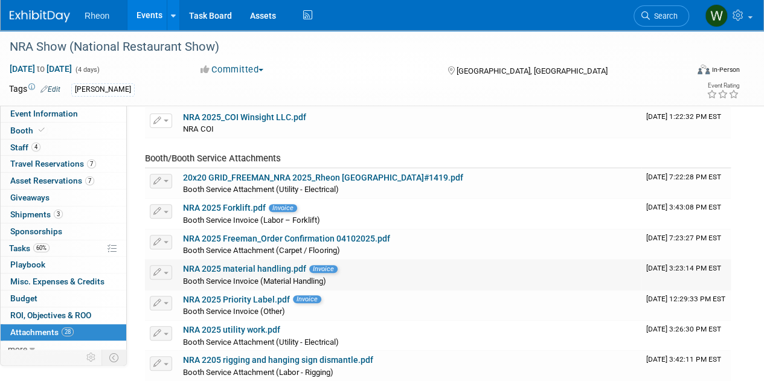
scroll to position [121, 0]
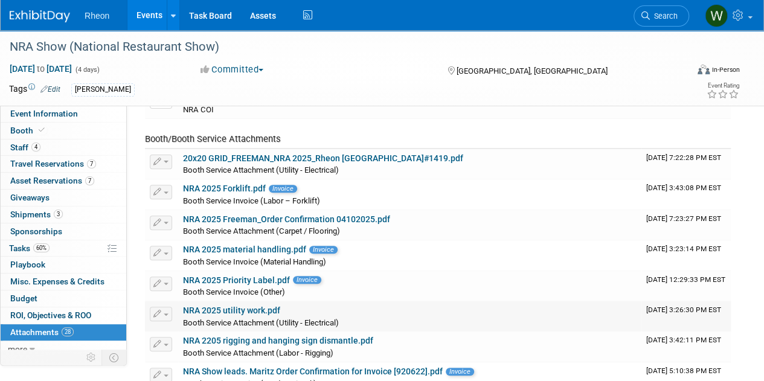
click at [242, 309] on link "NRA 2025 utility work.pdf" at bounding box center [231, 311] width 97 height 10
click at [236, 276] on link "NRA 2025 Priority Label.pdf" at bounding box center [236, 280] width 107 height 10
click at [236, 247] on link "NRA 2025 material handling.pdf" at bounding box center [244, 250] width 123 height 10
click at [230, 217] on link "NRA 2025 Freeman_Order Confirmation 04102025.pdf" at bounding box center [286, 219] width 207 height 10
click at [254, 154] on link "20x20 GRID_FREEMAN_NRA 2025_Rheon [GEOGRAPHIC_DATA]#1419.pdf" at bounding box center [323, 158] width 280 height 10
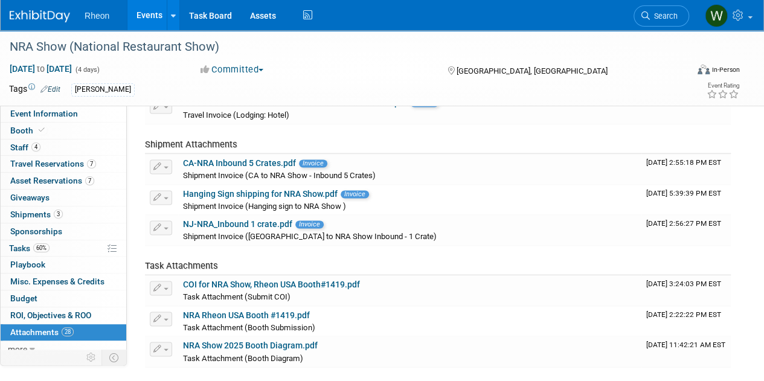
scroll to position [725, 0]
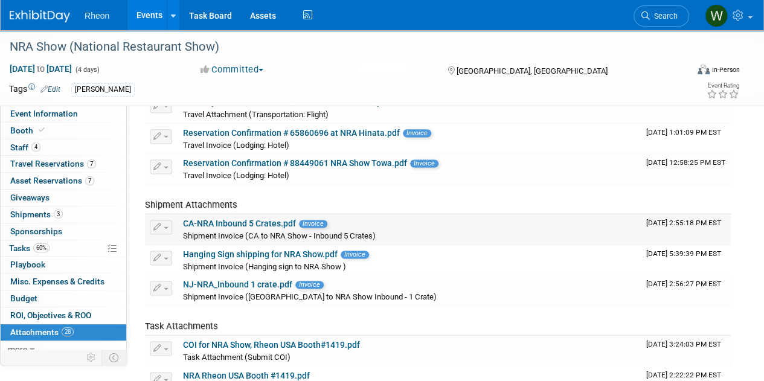
click at [214, 219] on link "CA-NRA Inbound 5 Crates.pdf" at bounding box center [239, 224] width 113 height 10
click at [212, 252] on link "Hanging Sign shipping for NRA Show.pdf" at bounding box center [260, 254] width 155 height 10
click at [236, 283] on link "NJ-NRA_Inbound 1 crate.pdf" at bounding box center [237, 285] width 109 height 10
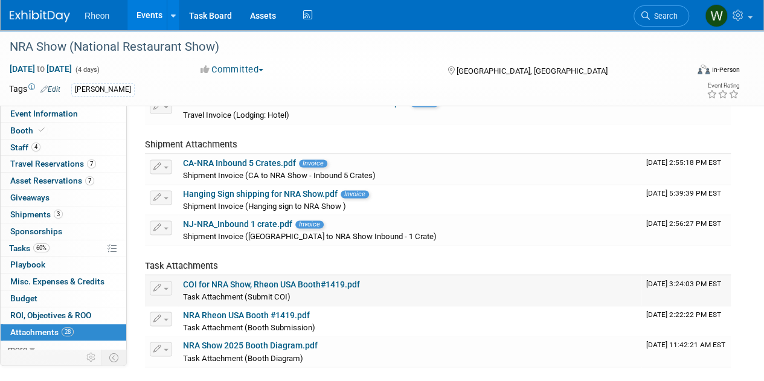
click at [234, 283] on link "COI for NRA Show, Rheon USA Booth#1419.pdf" at bounding box center [271, 285] width 177 height 10
